Goal: Find specific page/section: Find specific page/section

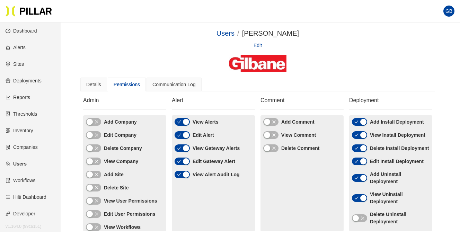
scroll to position [62, 0]
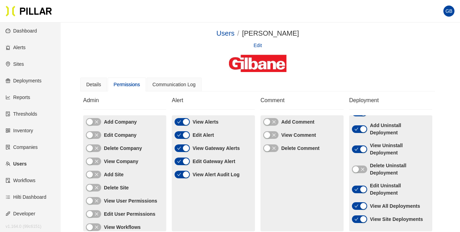
click at [22, 61] on link "Sites" at bounding box center [15, 64] width 18 height 6
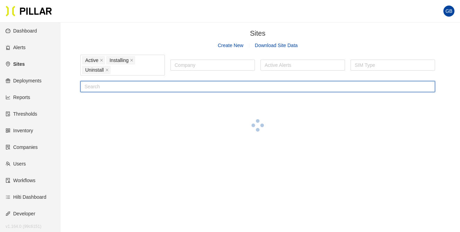
click at [113, 86] on input "text" at bounding box center [257, 86] width 355 height 11
type input "ynhh"
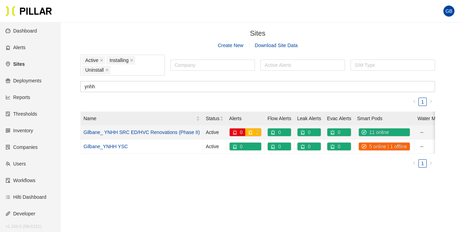
click at [108, 132] on link "Gilbane_ YNHH SRC ED/HVC Renovations (Phase II)" at bounding box center [142, 133] width 116 height 6
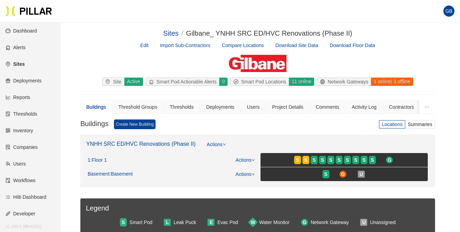
scroll to position [69, 0]
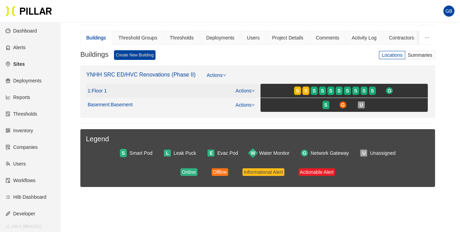
click at [251, 90] on link "Actions" at bounding box center [245, 91] width 19 height 6
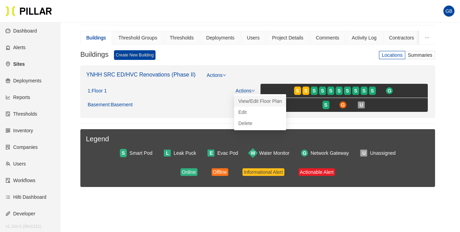
click at [252, 98] on link "View/Edit Floor Plan" at bounding box center [260, 101] width 44 height 8
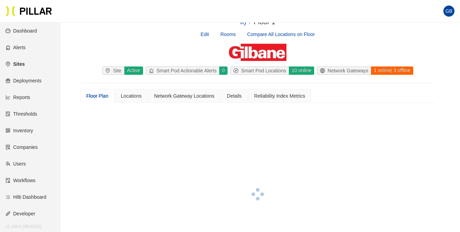
scroll to position [69, 0]
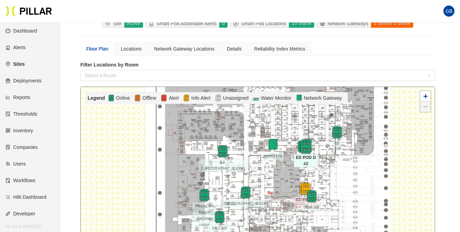
click at [305, 145] on img at bounding box center [305, 146] width 15 height 15
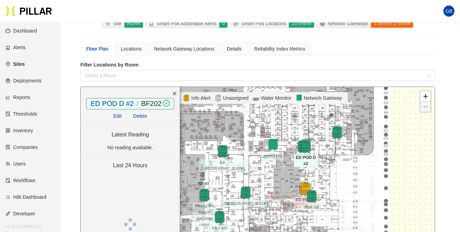
click at [305, 145] on img at bounding box center [306, 146] width 12 height 12
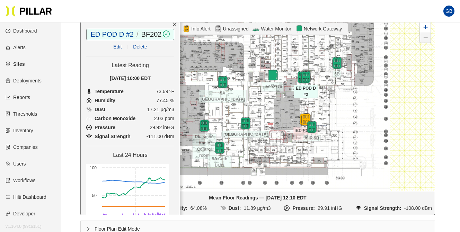
scroll to position [35, 0]
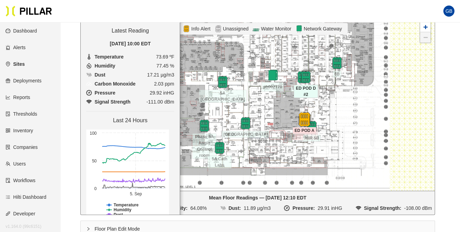
click at [301, 117] on img at bounding box center [304, 119] width 15 height 15
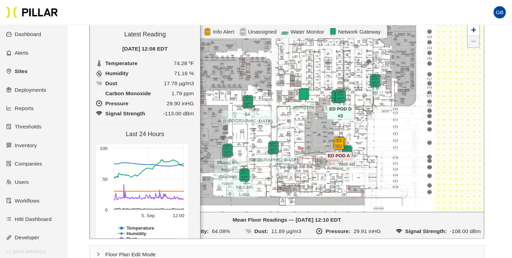
scroll to position [81, 0]
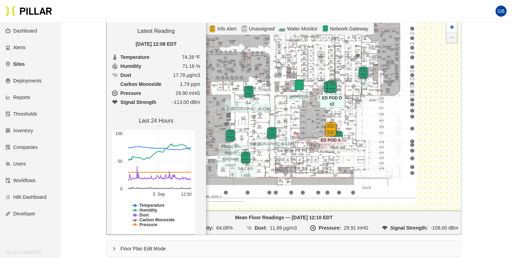
click at [330, 128] on img at bounding box center [330, 129] width 15 height 15
click at [329, 127] on img at bounding box center [330, 129] width 15 height 15
click at [329, 127] on img at bounding box center [330, 129] width 12 height 12
click at [329, 127] on img at bounding box center [330, 129] width 15 height 15
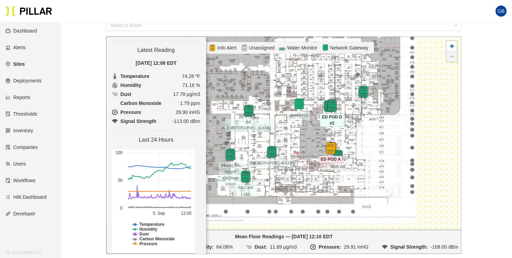
scroll to position [139, 0]
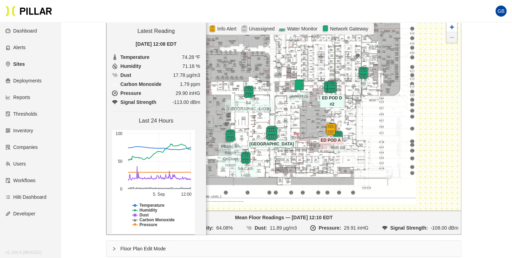
click at [270, 132] on img at bounding box center [271, 132] width 15 height 15
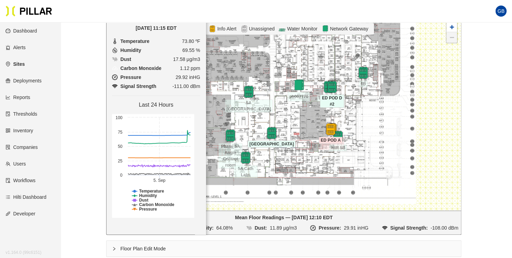
scroll to position [0, 0]
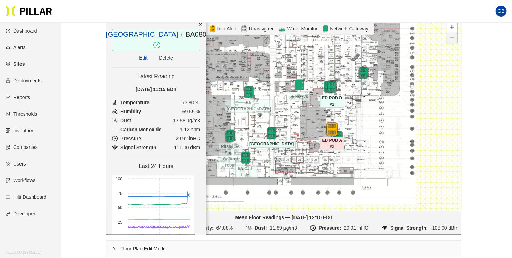
click at [332, 129] on img at bounding box center [331, 129] width 15 height 15
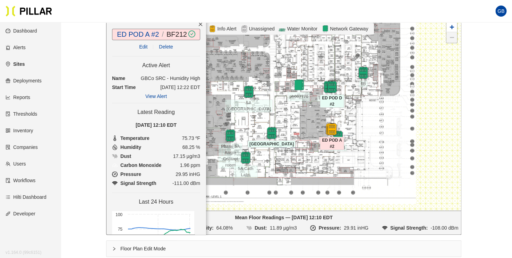
click at [152, 94] on link "View Alert" at bounding box center [155, 97] width 21 height 6
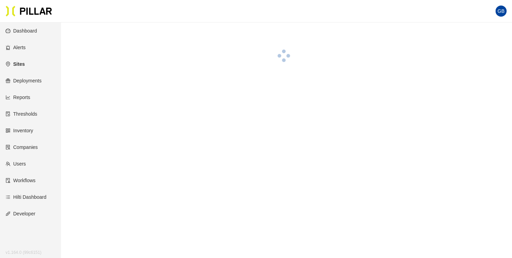
scroll to position [22, 0]
